Goal: Task Accomplishment & Management: Manage account settings

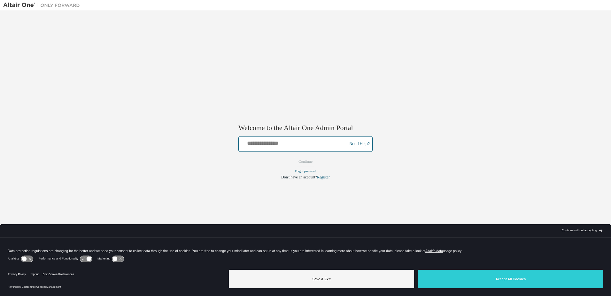
click at [298, 145] on input "text" at bounding box center [293, 142] width 105 height 9
click at [265, 143] on input "**********" at bounding box center [293, 142] width 105 height 9
click at [309, 162] on button "Continue" at bounding box center [306, 162] width 28 height 10
click at [267, 141] on input "**********" at bounding box center [293, 142] width 105 height 9
type input "**********"
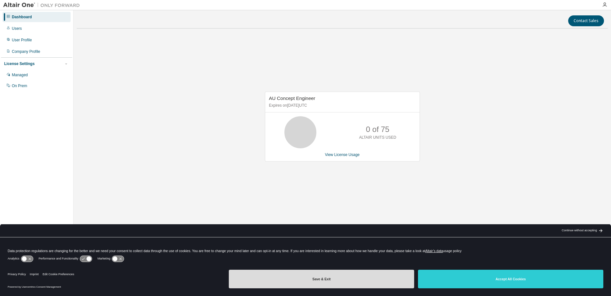
click at [366, 277] on button "Save & Exit" at bounding box center [321, 278] width 185 height 19
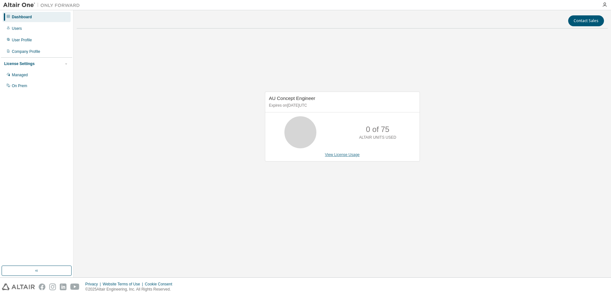
click at [336, 156] on link "View License Usage" at bounding box center [342, 154] width 35 height 4
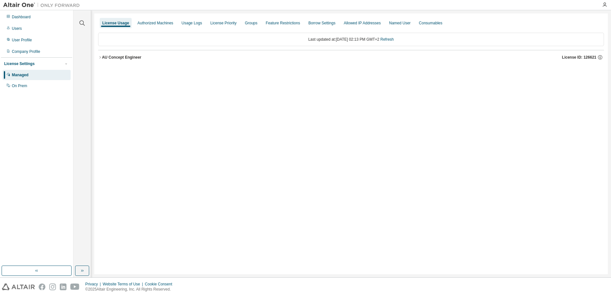
click at [99, 56] on icon "button" at bounding box center [100, 57] width 4 height 4
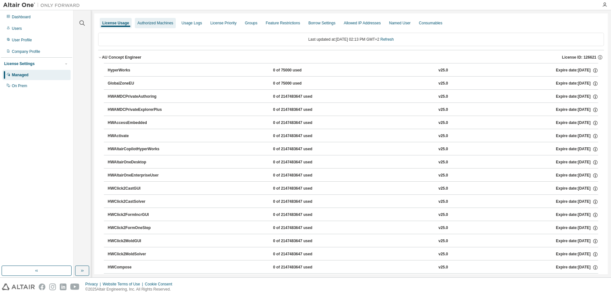
click at [152, 23] on div "Authorized Machines" at bounding box center [156, 22] width 36 height 5
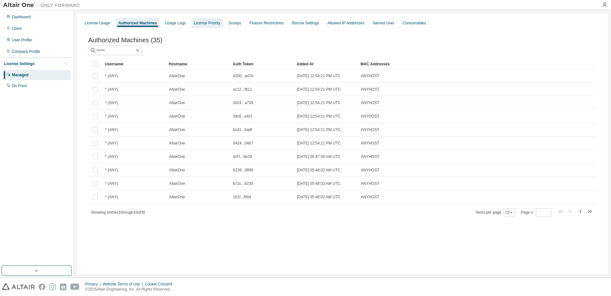
click at [205, 24] on div "License Priority" at bounding box center [207, 22] width 26 height 5
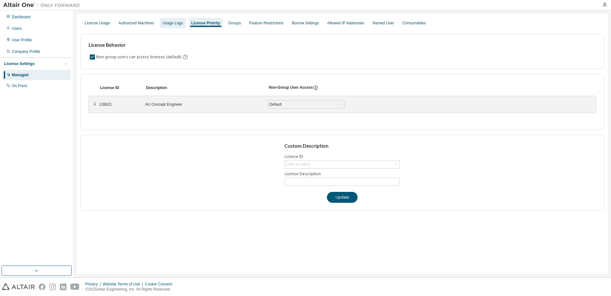
click at [180, 24] on div "Usage Logs" at bounding box center [172, 22] width 20 height 5
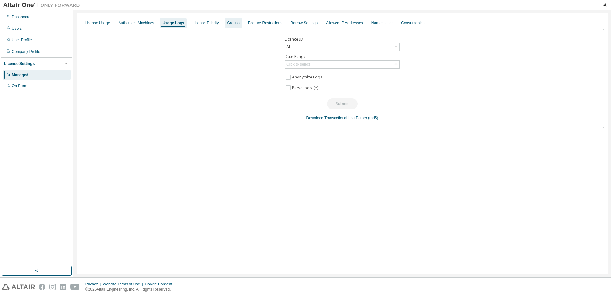
click at [237, 22] on div "Groups" at bounding box center [234, 23] width 18 height 10
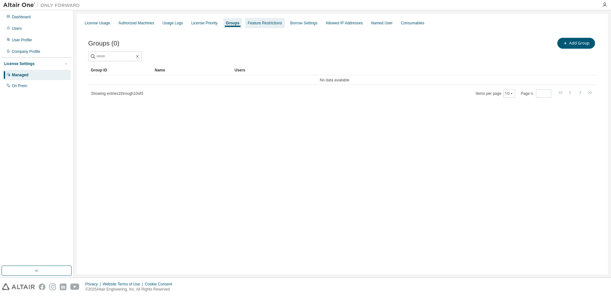
click at [256, 23] on div "Feature Restrictions" at bounding box center [265, 22] width 34 height 5
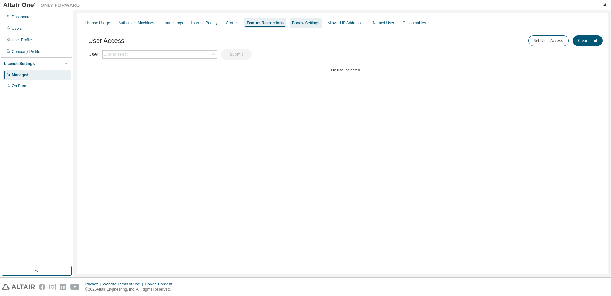
click at [300, 24] on div "Borrow Settings" at bounding box center [305, 22] width 27 height 5
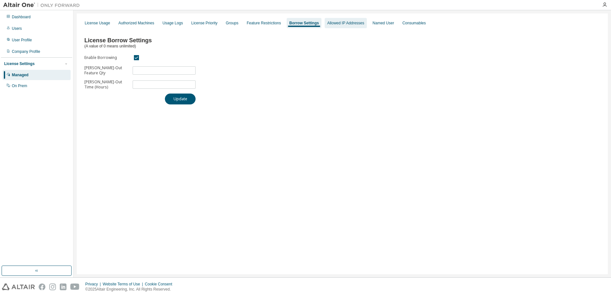
click at [338, 26] on div "Allowed IP Addresses" at bounding box center [346, 23] width 42 height 10
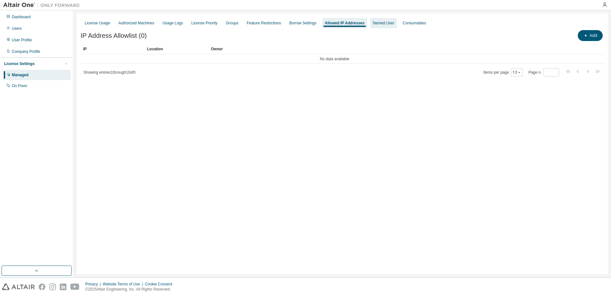
click at [383, 25] on div "Named User" at bounding box center [383, 22] width 21 height 5
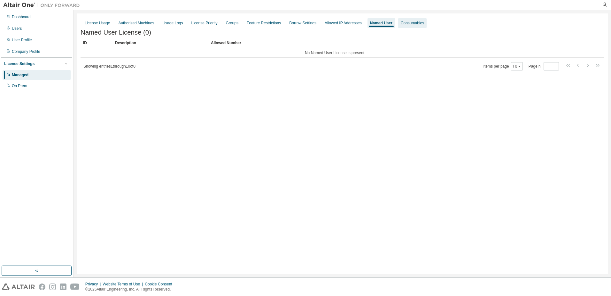
click at [403, 20] on div "Consumables" at bounding box center [412, 22] width 23 height 5
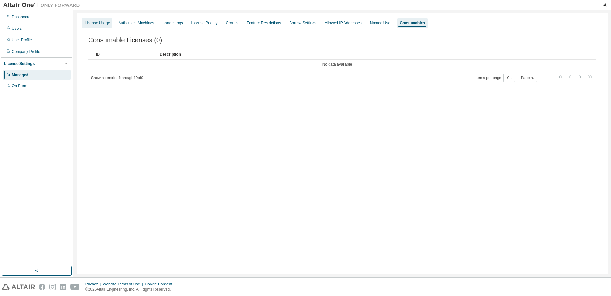
click at [101, 26] on div "License Usage" at bounding box center [97, 23] width 30 height 10
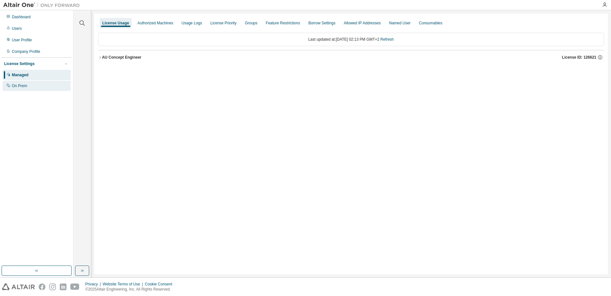
click at [13, 86] on div "On Prem" at bounding box center [19, 85] width 15 height 5
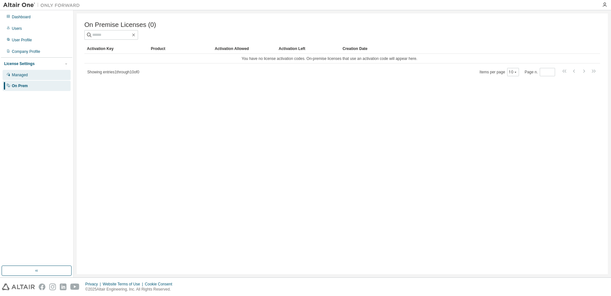
click at [22, 74] on div "Managed" at bounding box center [20, 74] width 16 height 5
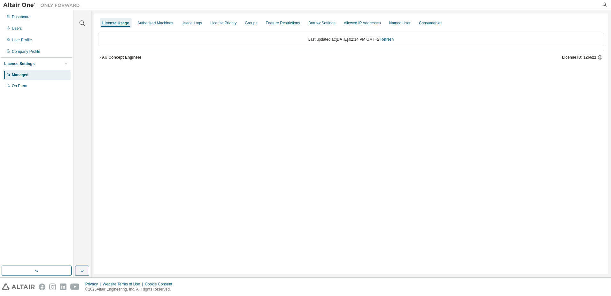
click at [101, 55] on button "AU Concept Engineer License ID: 126621" at bounding box center [351, 57] width 506 height 14
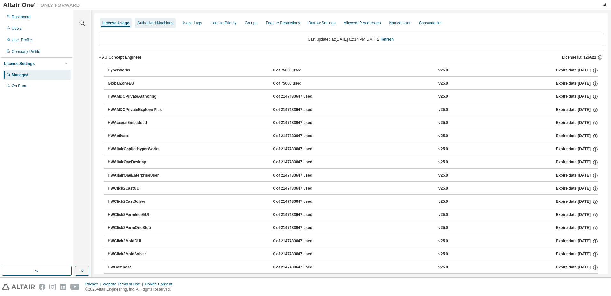
click at [146, 24] on div "Authorized Machines" at bounding box center [156, 22] width 36 height 5
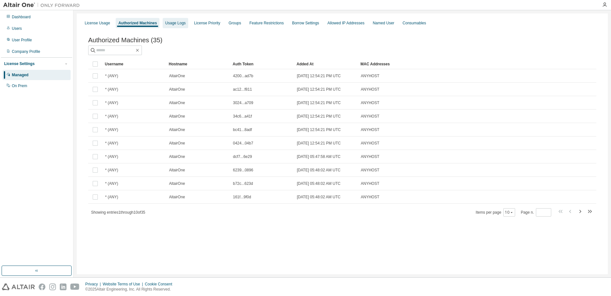
click at [163, 27] on div "Usage Logs" at bounding box center [176, 23] width 26 height 10
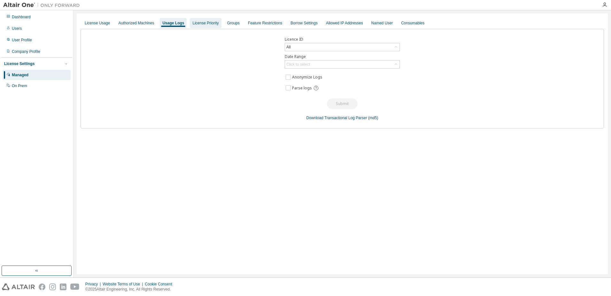
click at [207, 20] on div "License Priority" at bounding box center [206, 22] width 26 height 5
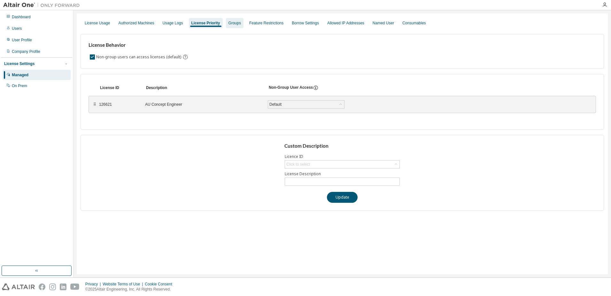
click at [234, 23] on div "Groups" at bounding box center [235, 22] width 12 height 5
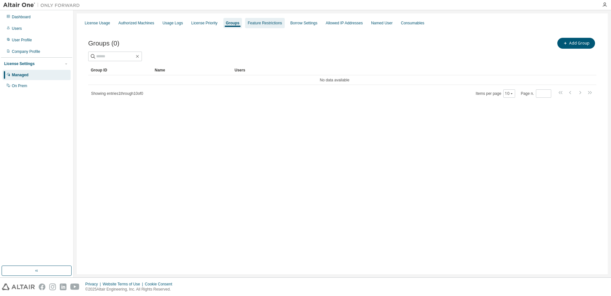
click at [262, 23] on div "Feature Restrictions" at bounding box center [265, 22] width 34 height 5
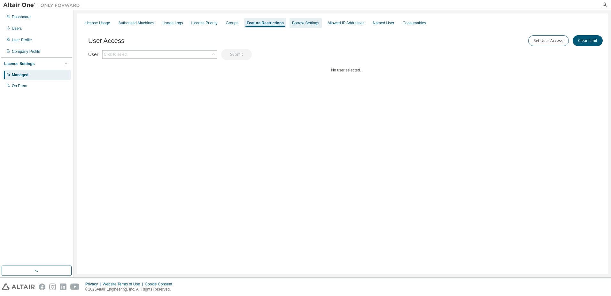
click at [309, 22] on div "Borrow Settings" at bounding box center [305, 22] width 27 height 5
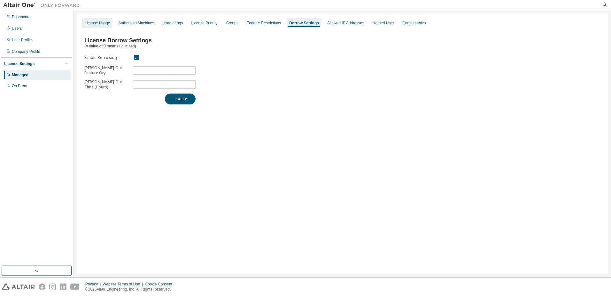
click at [98, 20] on div "License Usage" at bounding box center [97, 23] width 30 height 10
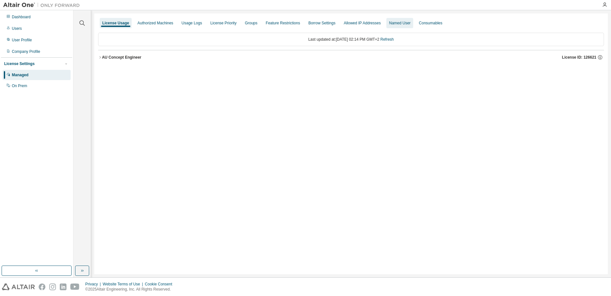
click at [393, 19] on div "Named User" at bounding box center [400, 23] width 27 height 10
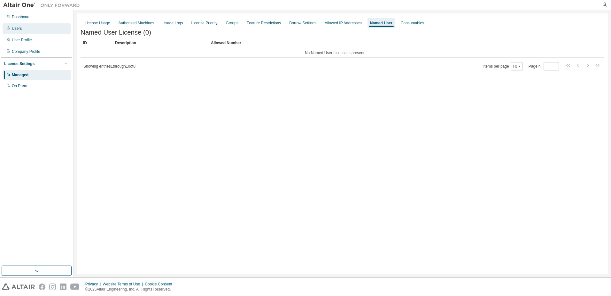
click at [23, 31] on div "Users" at bounding box center [37, 28] width 68 height 10
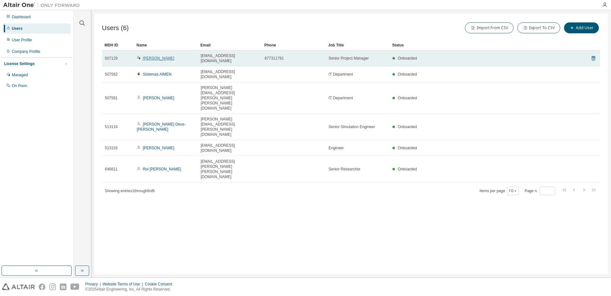
click at [158, 57] on link "[PERSON_NAME]" at bounding box center [159, 58] width 32 height 4
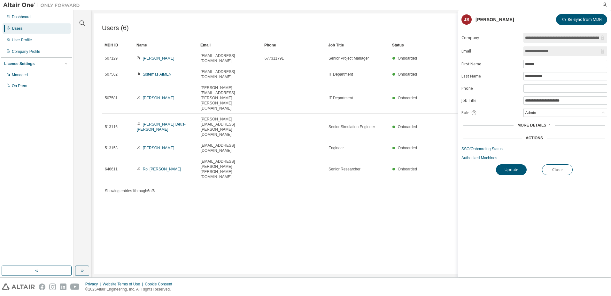
click at [415, 184] on div "Users (6) Import From CSV Export To CSV Add User Clear Load Save Save As Field …" at bounding box center [351, 143] width 514 height 260
click at [556, 167] on button "Close" at bounding box center [557, 169] width 31 height 11
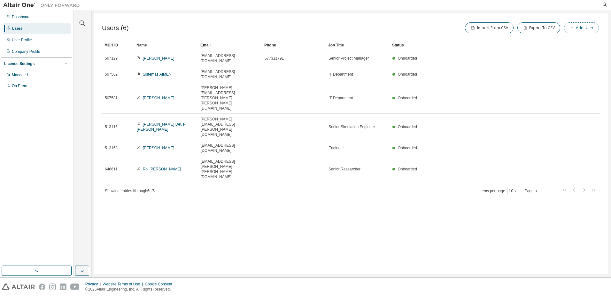
click at [584, 29] on button "Add User" at bounding box center [581, 27] width 35 height 11
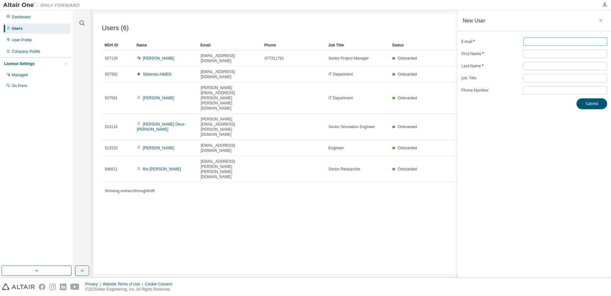
click at [535, 38] on span at bounding box center [566, 41] width 84 height 8
click at [535, 39] on span at bounding box center [566, 41] width 84 height 8
click at [533, 41] on input "text" at bounding box center [565, 41] width 81 height 5
type input "**********"
type input "*****"
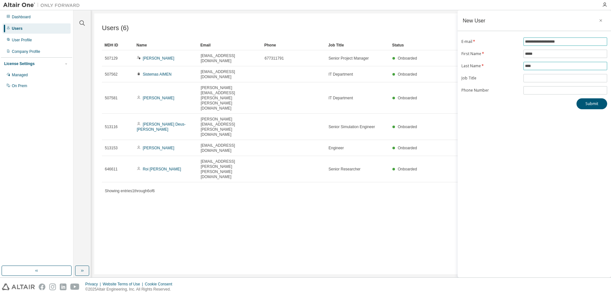
type input "****"
type input "********"
click at [590, 113] on div "**********" at bounding box center [535, 143] width 154 height 267
click at [592, 107] on button "Submit" at bounding box center [592, 103] width 31 height 11
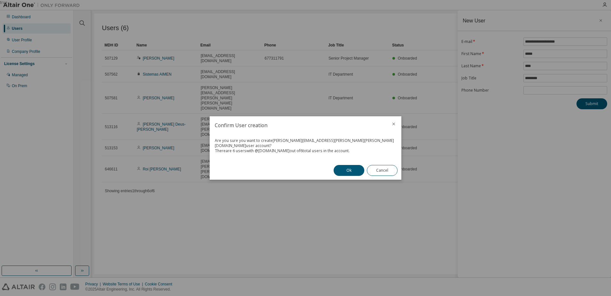
drag, startPoint x: 342, startPoint y: 149, endPoint x: 213, endPoint y: 144, distance: 129.0
click at [213, 144] on div "Are you sure you want to create [PERSON_NAME][EMAIL_ADDRESS][PERSON_NAME][PERSO…" at bounding box center [306, 147] width 192 height 27
copy div "Are you sure you want to create [PERSON_NAME][EMAIL_ADDRESS][PERSON_NAME][PERSO…"
click at [359, 166] on button "Ok" at bounding box center [349, 170] width 31 height 11
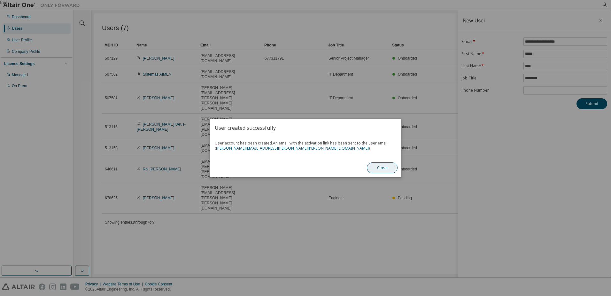
click at [384, 166] on button "Close" at bounding box center [382, 167] width 31 height 11
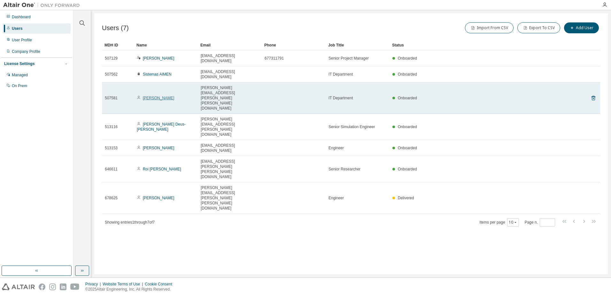
click at [153, 96] on link "[PERSON_NAME]" at bounding box center [159, 98] width 32 height 4
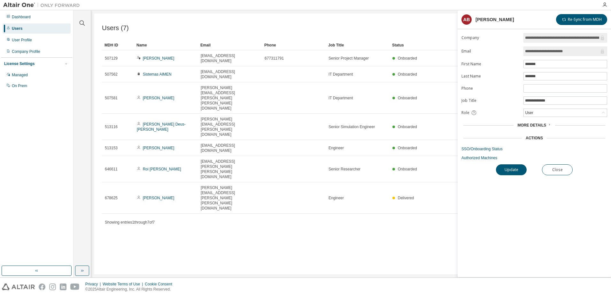
click at [364, 185] on div "Users (7) Import From CSV Export To CSV Add User Clear Load Save Save As Field …" at bounding box center [351, 143] width 514 height 260
click at [254, 154] on div "Users (7) Import From CSV Export To CSV Add User Clear Load Save Save As Field …" at bounding box center [351, 143] width 514 height 260
click at [369, 226] on div "Users (7) Import From CSV Export To CSV Add User Clear Load Save Save As Field …" at bounding box center [351, 143] width 514 height 260
click at [562, 172] on button "Close" at bounding box center [557, 169] width 31 height 11
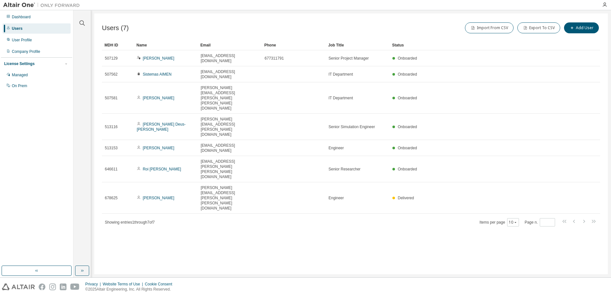
click at [245, 206] on div "Users (7) Import From CSV Export To CSV Add User Clear Load Save Save As Field …" at bounding box center [351, 143] width 514 height 260
